Goal: Find specific page/section: Find specific page/section

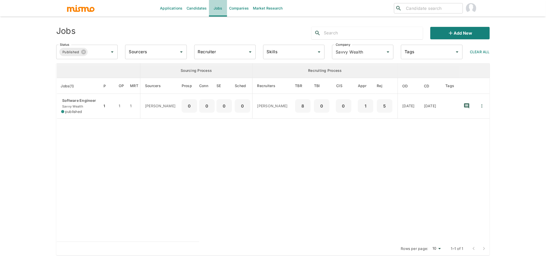
click at [217, 12] on link "Jobs" at bounding box center [218, 8] width 18 height 17
click at [94, 56] on input "Status" at bounding box center [95, 52] width 12 height 10
click at [78, 61] on li "Public" at bounding box center [87, 66] width 61 height 10
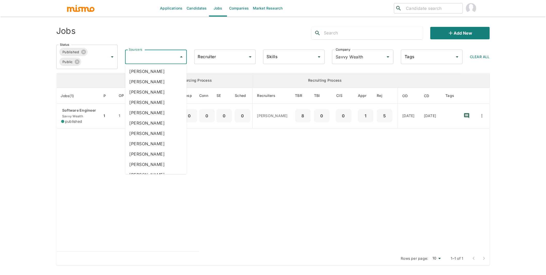
click at [162, 57] on input "Sourcers" at bounding box center [152, 57] width 49 height 10
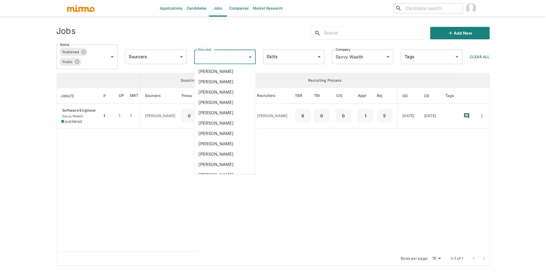
click at [231, 56] on input "Recruiter" at bounding box center [221, 57] width 49 height 10
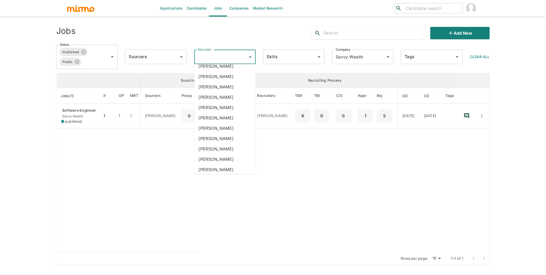
scroll to position [482, 0]
click at [233, 141] on li "Carmella Fay" at bounding box center [224, 137] width 61 height 10
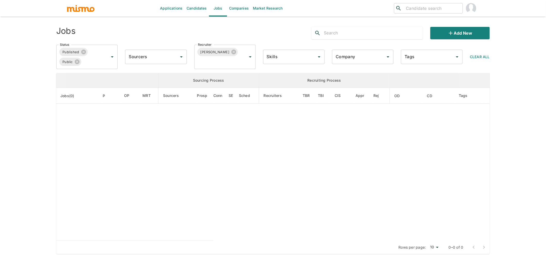
type input "Savvy Wealth"
click at [232, 53] on icon at bounding box center [234, 52] width 5 height 5
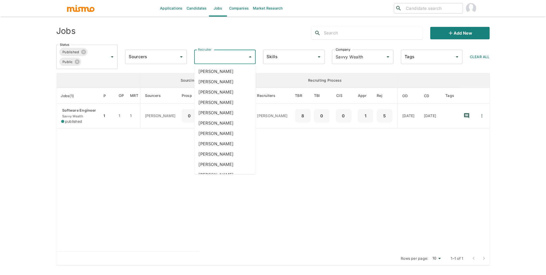
click at [228, 57] on input "Recruiter" at bounding box center [221, 57] width 49 height 10
type input "car"
click at [226, 101] on li "Carmen Vilachá" at bounding box center [224, 102] width 61 height 10
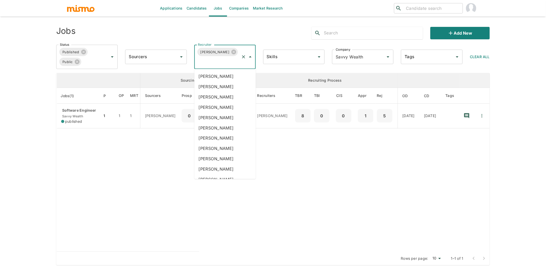
click at [221, 63] on input "Recruiter" at bounding box center [218, 62] width 42 height 10
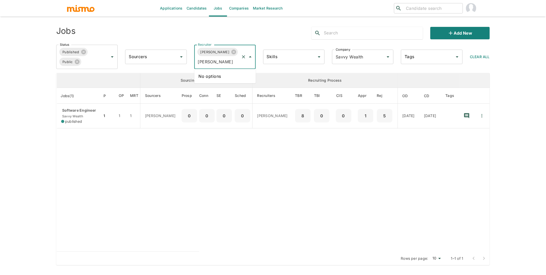
type input "lu"
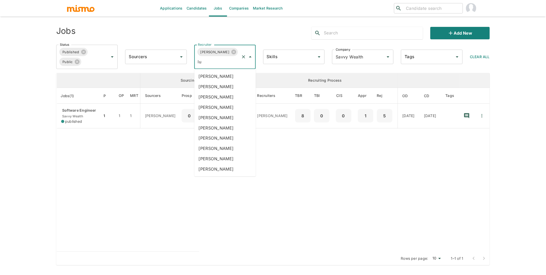
click at [239, 169] on li "Maria Lujan Ciommo" at bounding box center [224, 169] width 61 height 10
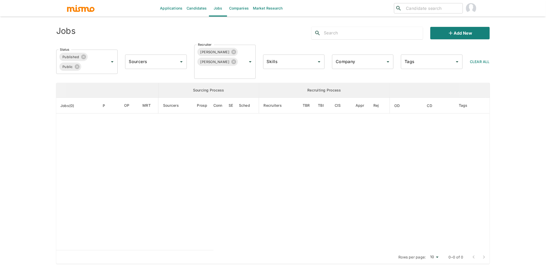
type input "Savvy Wealth"
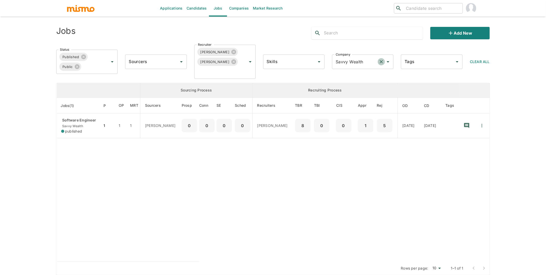
click at [382, 61] on icon "Clear" at bounding box center [381, 61] width 3 height 3
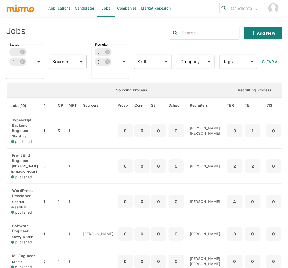
click at [66, 37] on div "Jobs" at bounding box center [60, 31] width 117 height 17
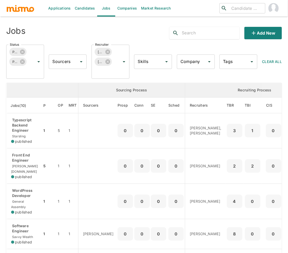
click at [150, 79] on div "Jobs Add new Status Published Public Status Sourcers Sourcers Recruiter Carmen …" at bounding box center [144, 238] width 276 height 430
click at [78, 75] on div "Status Published Public Status Sourcers Sourcers Recruiter Carmen Vilachá Maria…" at bounding box center [142, 60] width 280 height 38
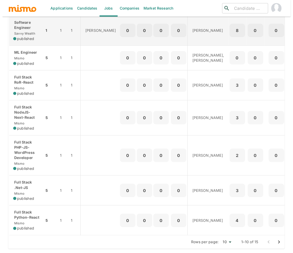
scroll to position [214, 0]
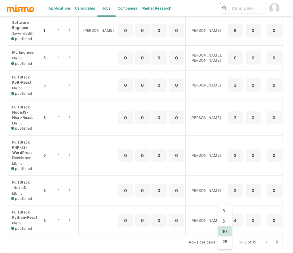
click at [223, 245] on li "25" at bounding box center [225, 241] width 14 height 10
type input "25"
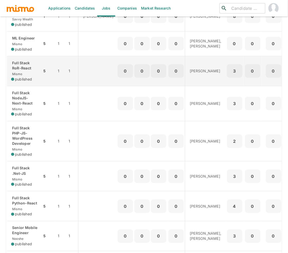
scroll to position [228, 0]
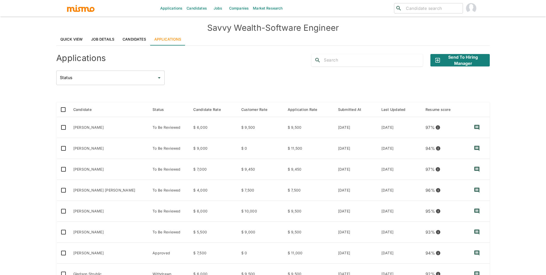
scroll to position [73, 0]
